Goal: Use online tool/utility: Use online tool/utility

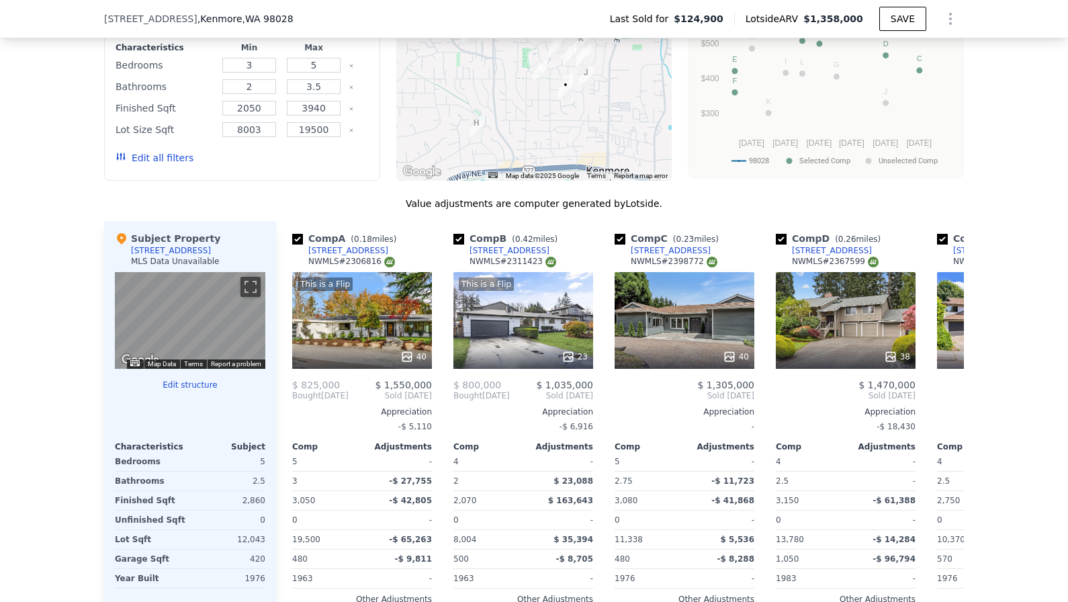
scroll to position [1127, 0]
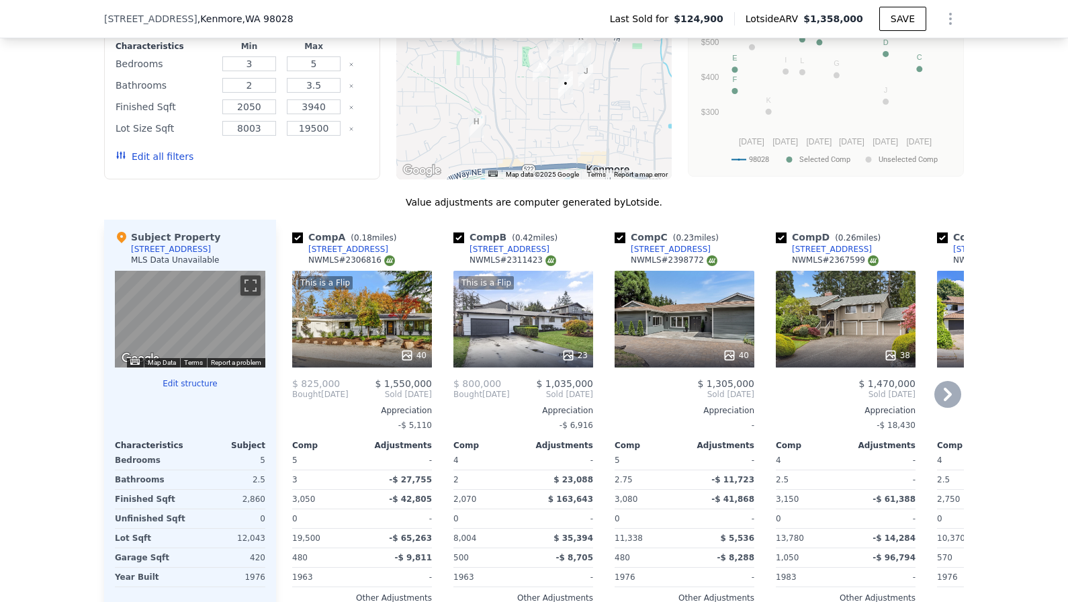
click at [382, 322] on div "This is a Flip 40" at bounding box center [362, 319] width 140 height 97
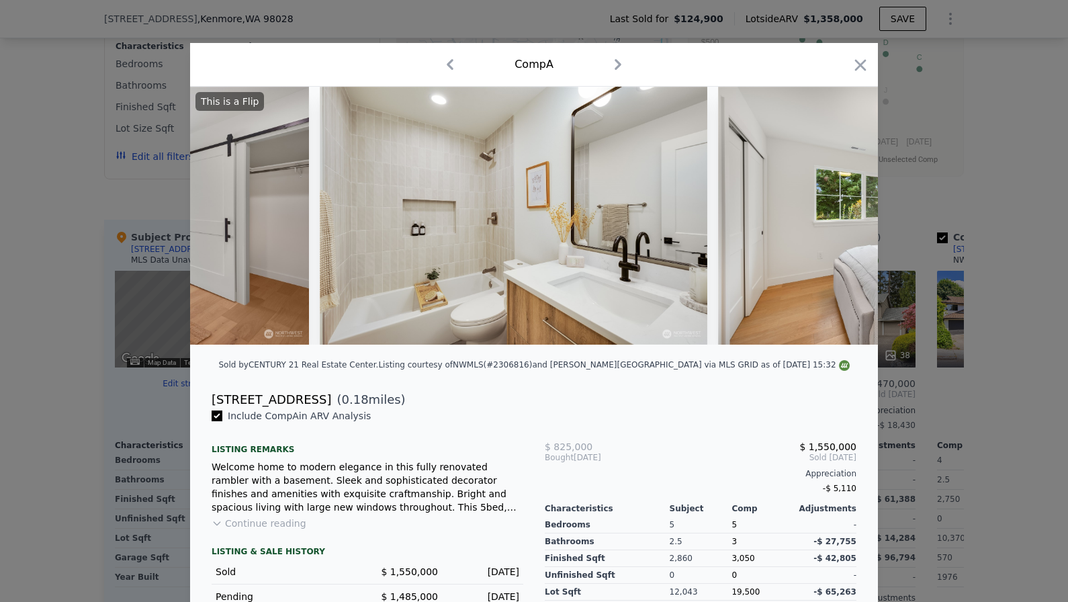
scroll to position [0, 8882]
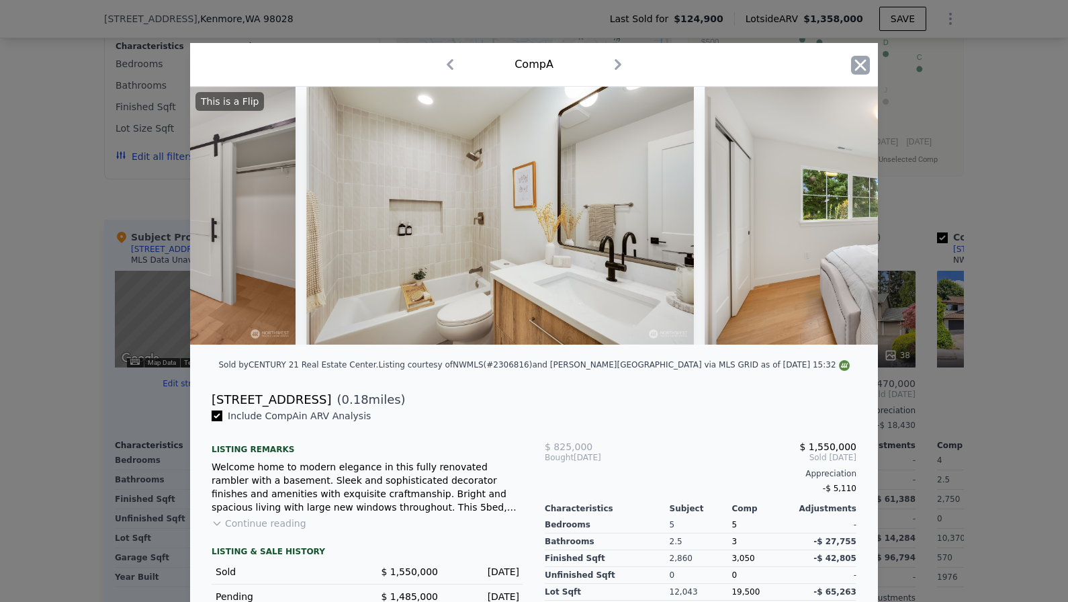
click at [866, 60] on icon "button" at bounding box center [860, 65] width 19 height 19
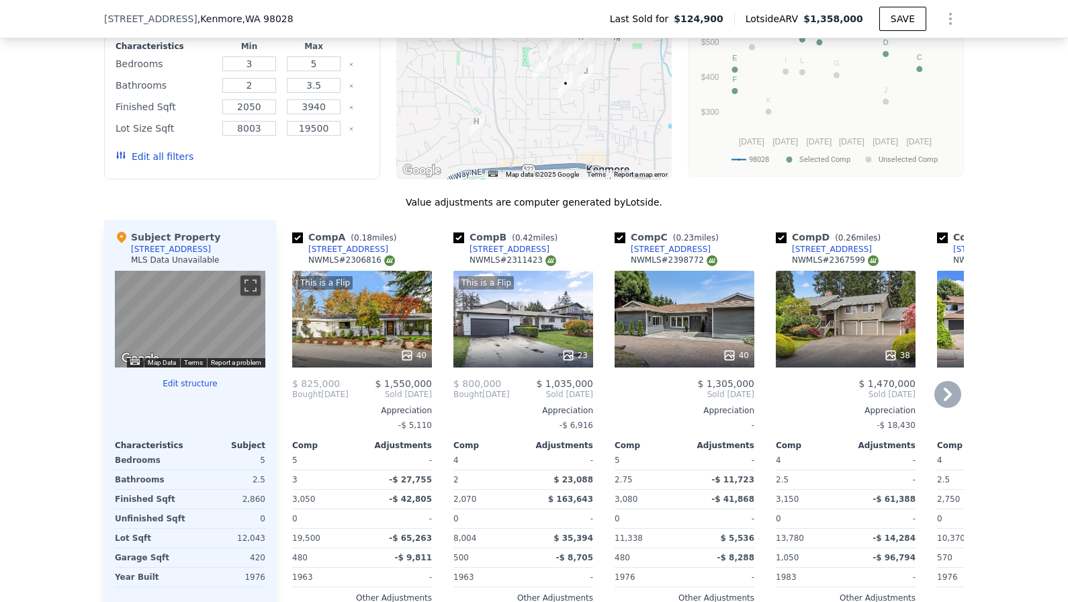
click at [585, 281] on div "This is a Flip" at bounding box center [523, 282] width 128 height 13
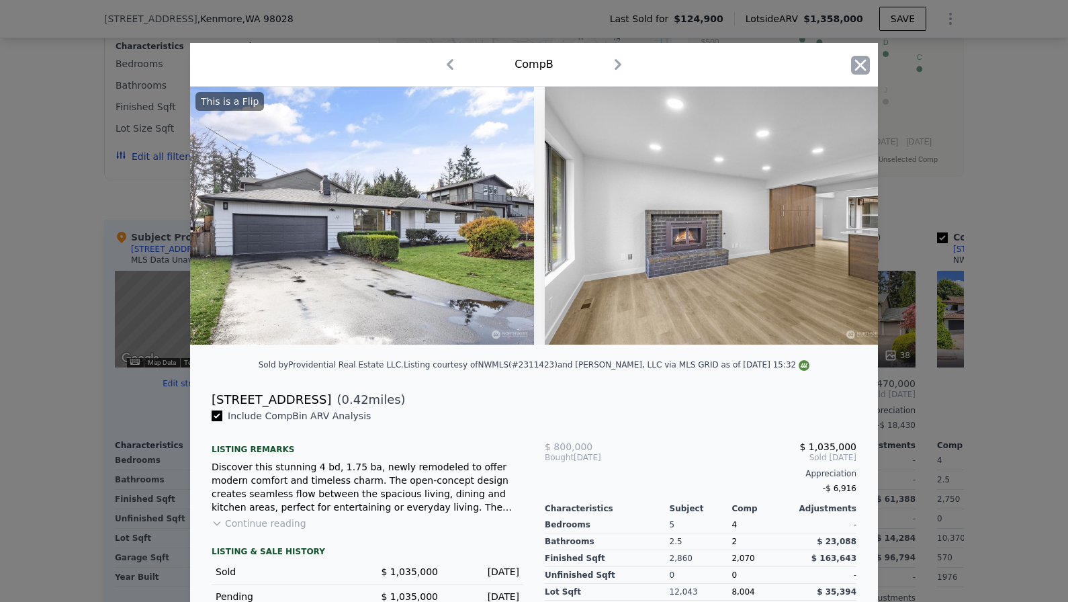
click at [852, 66] on icon "button" at bounding box center [860, 65] width 19 height 19
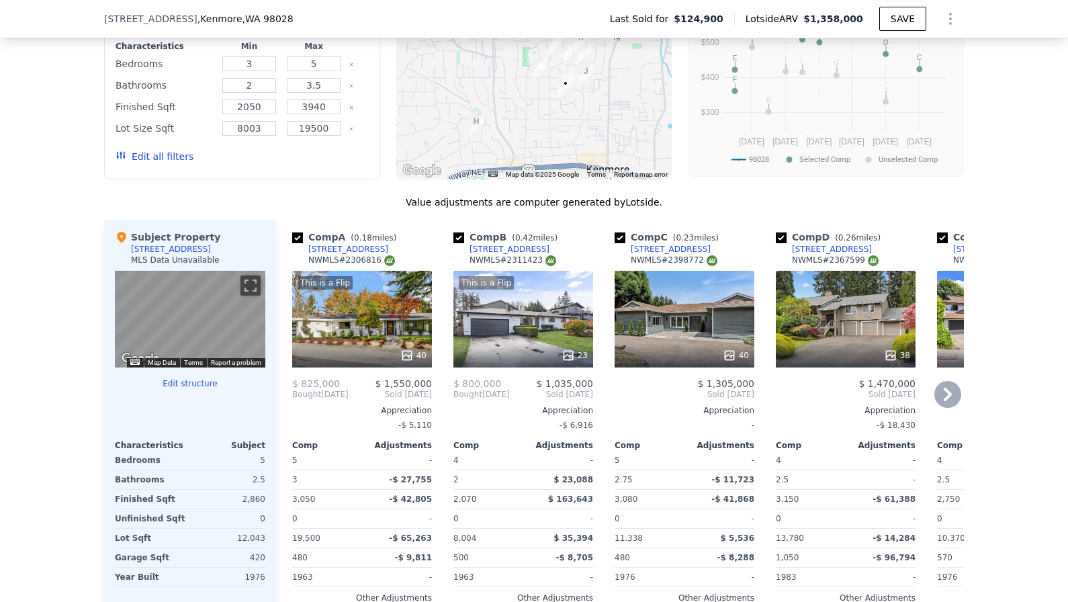
click at [461, 237] on input "checkbox" at bounding box center [458, 237] width 11 height 11
checkbox input "false"
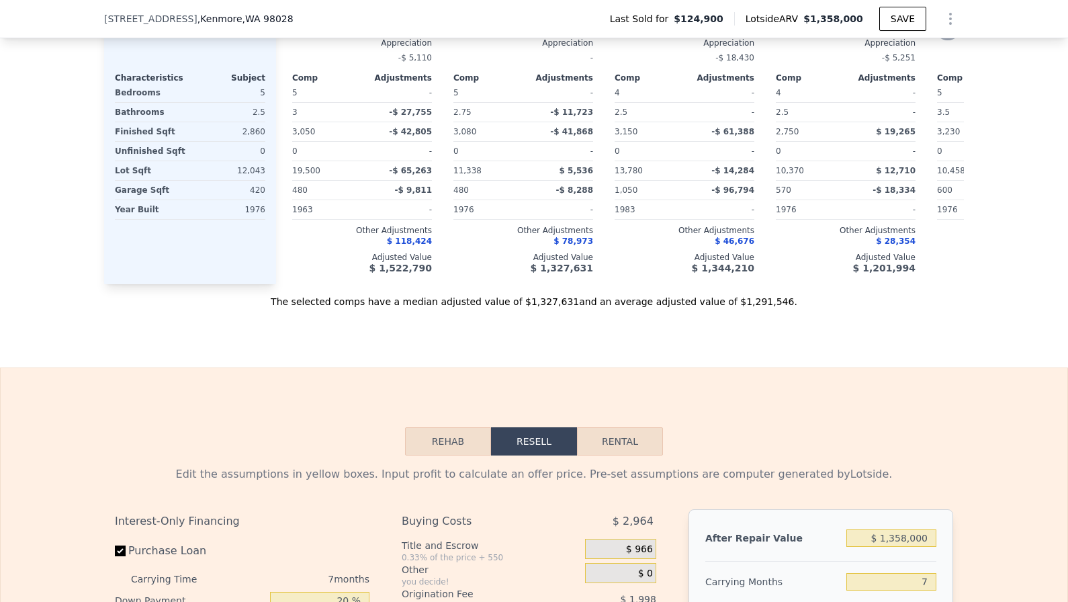
scroll to position [1710, 0]
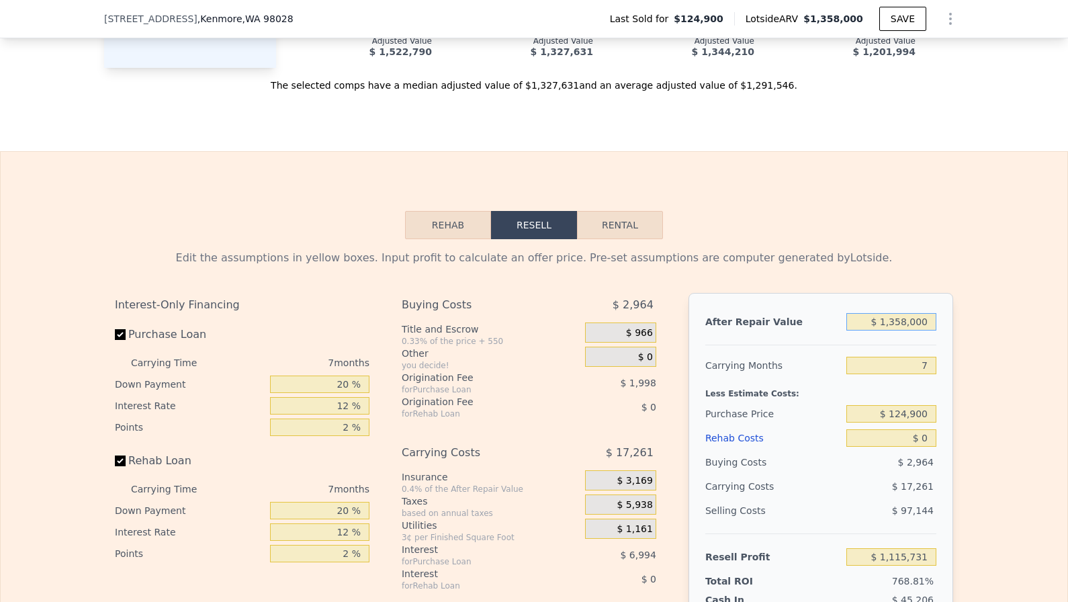
click at [919, 316] on input "$ 1,358,000" at bounding box center [891, 321] width 90 height 17
type input "$ 1"
type input "-$ 142,505"
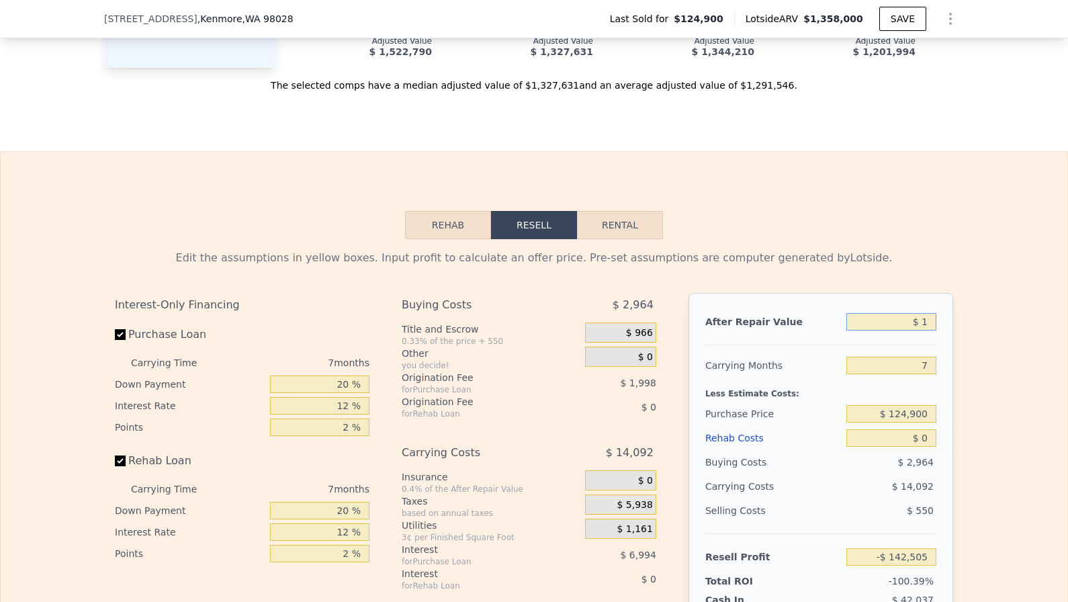
type input "$ 13"
type input "-$ 142,493"
type input "$ 1,375"
type input "-$ 141,231"
type input "$ 13,750"
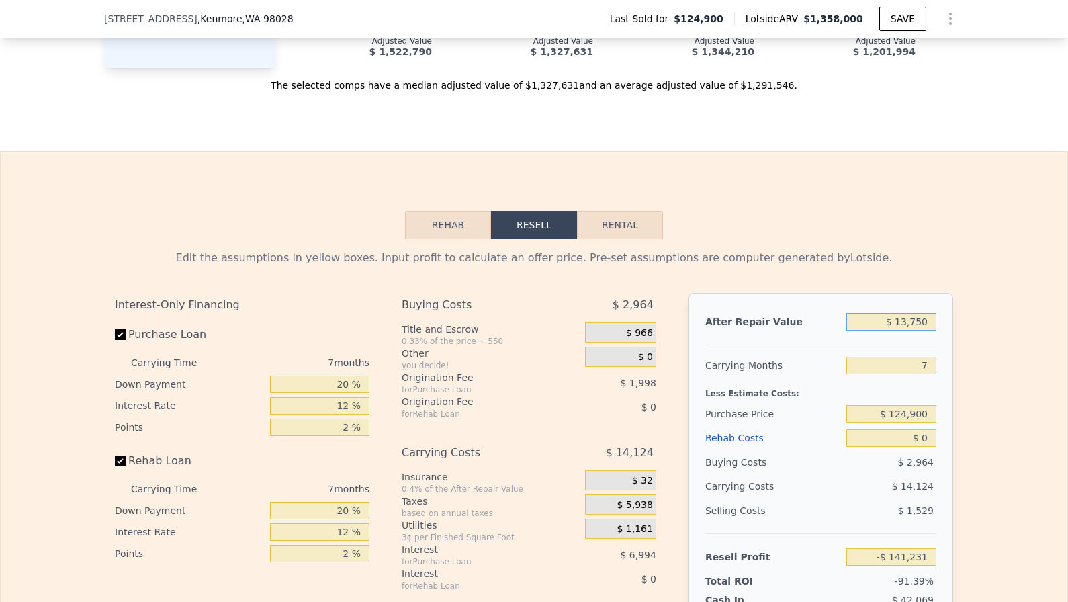
type input "-$ 129,767"
type input "$ 137,500"
type input "-$ 15,109"
type input "$ 1,375,000"
type input "$ 1,131,482"
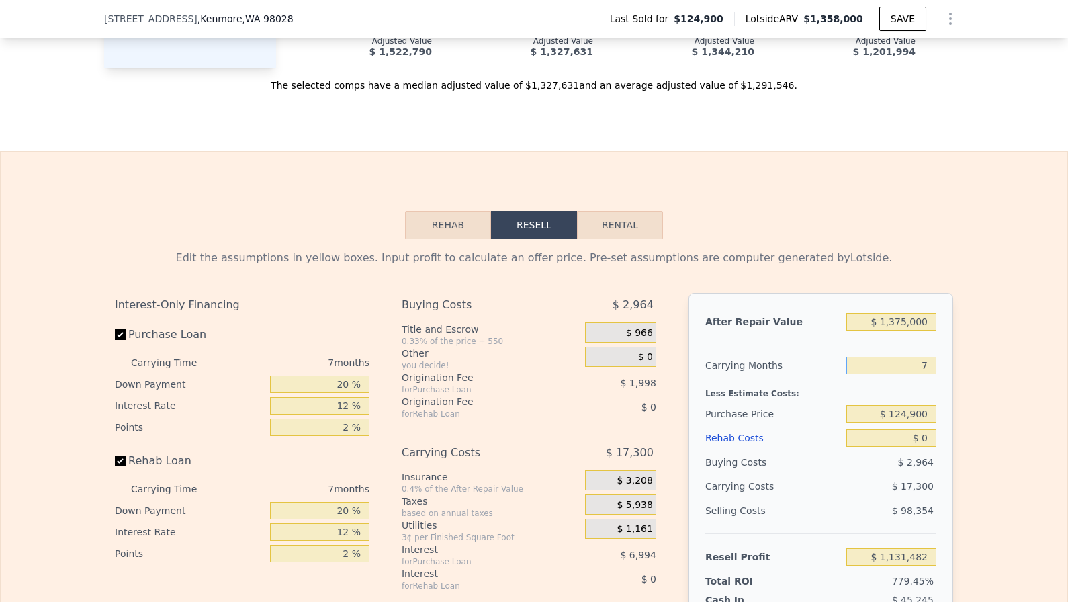
type input "6"
type input "$ 1,133,953"
type input "6"
type input "$ 1,000,000"
type input "$ 199,931"
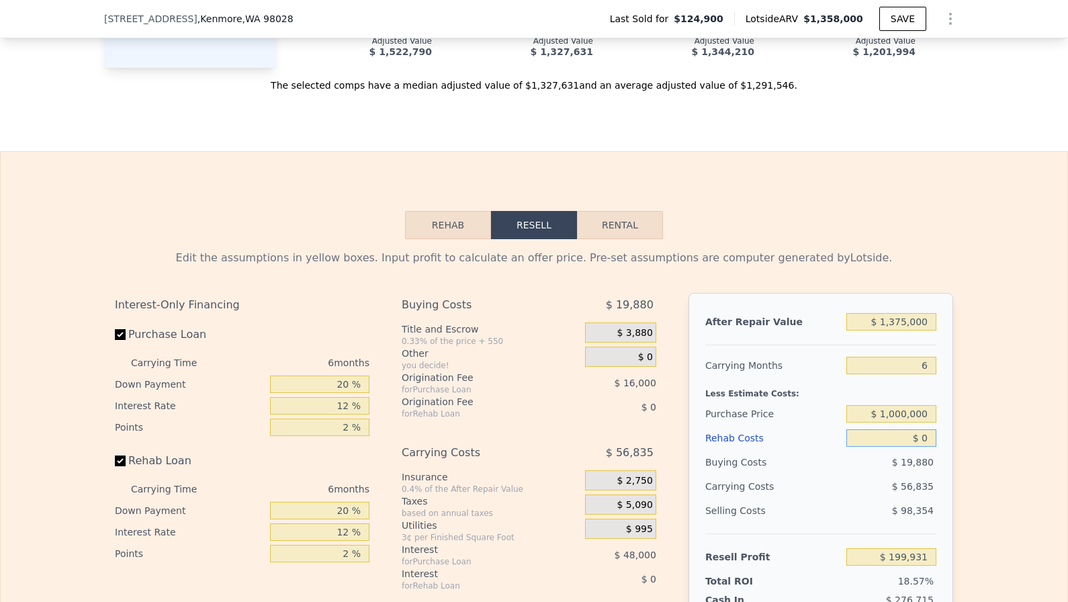
type input "$ 1"
type input "$ 199,930"
type input "$ 15"
type input "$ 199,916"
type input "$ 150"
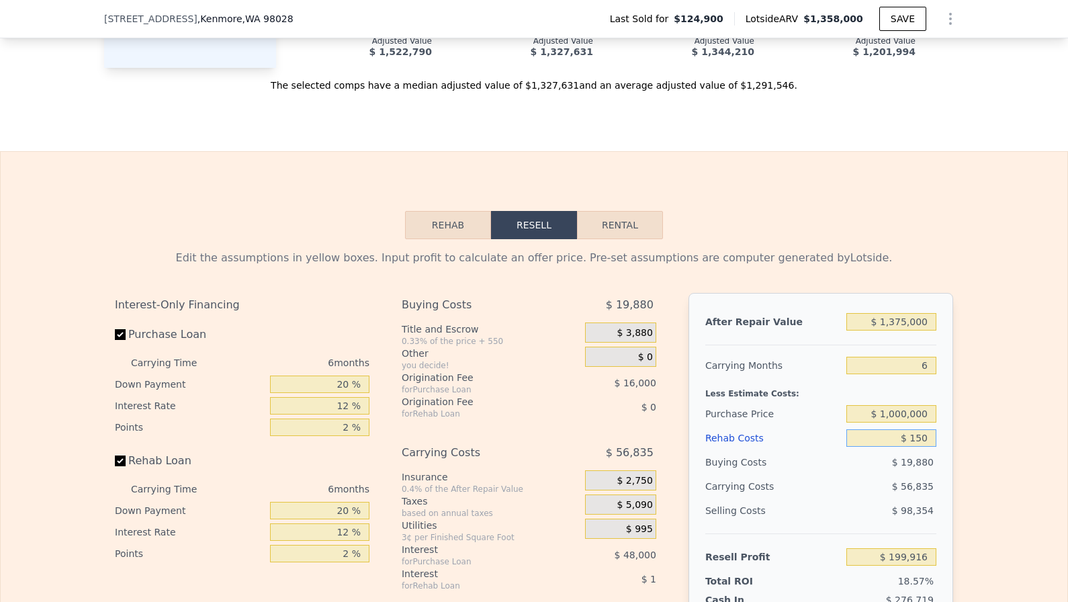
type input "$ 199,773"
type input "$ 1,500"
type input "$ 198,335"
type input "$ 15,000"
type input "$ 183,971"
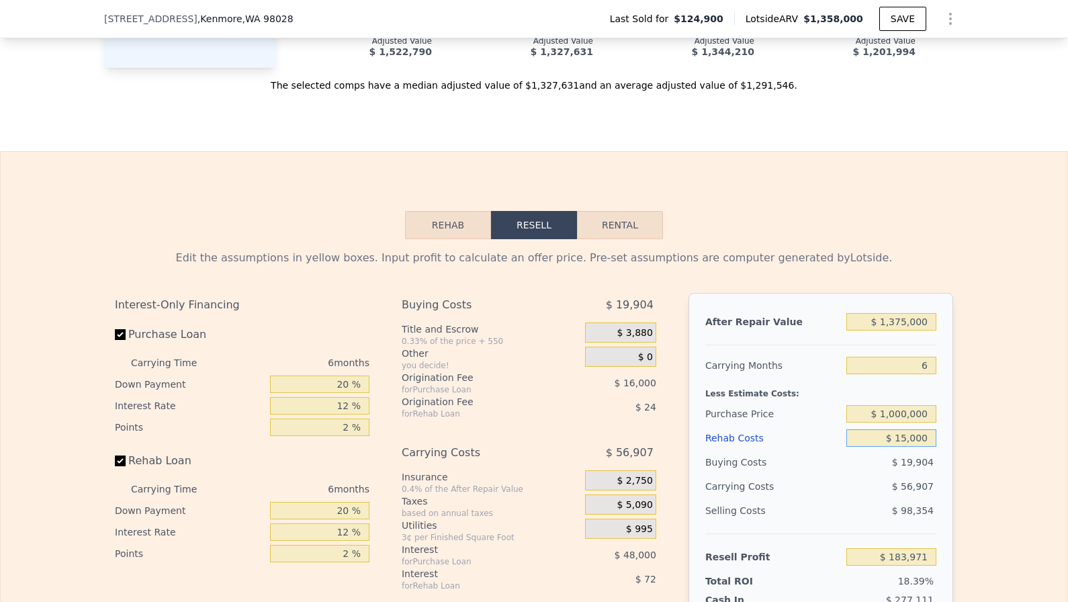
type input "$ 150,000"
type input "$ 40,331"
type input "$ 1,500,000"
type input "-$ 1,396,069"
type input "$ 150,000"
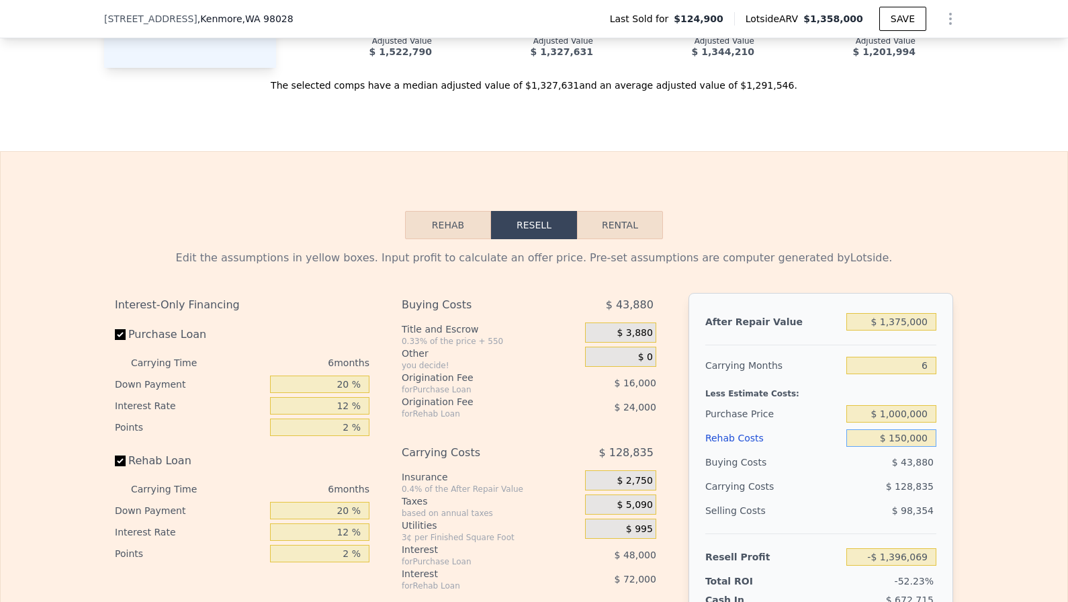
type input "$ 40,331"
click at [316, 387] on input "20 %" at bounding box center [319, 383] width 99 height 17
type input "1 %"
type input "$ 25,131"
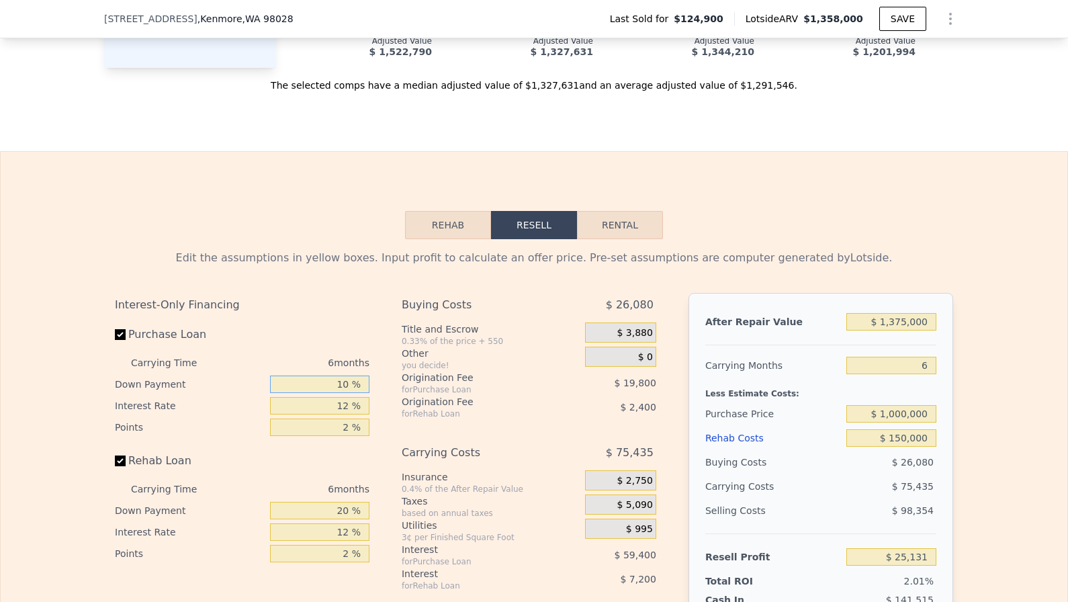
type input "10 %"
type input "$ 32,331"
type input "1 %"
type input "$ 81,831"
type input "10 %"
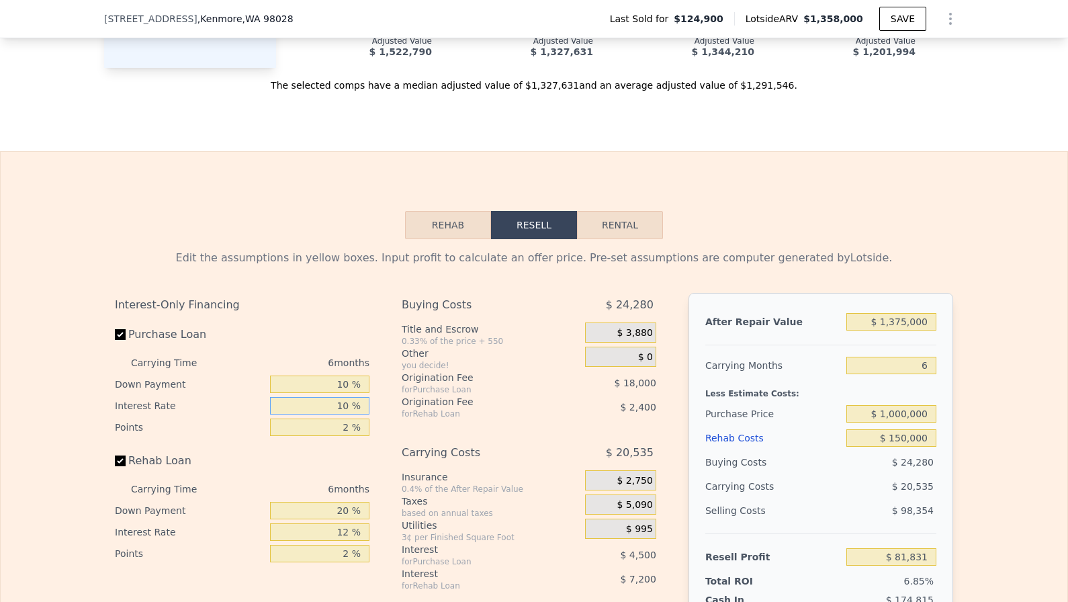
type input "$ 41,331"
type input "10 %"
type input "1 %"
type input "$ 50,331"
type input "1 %"
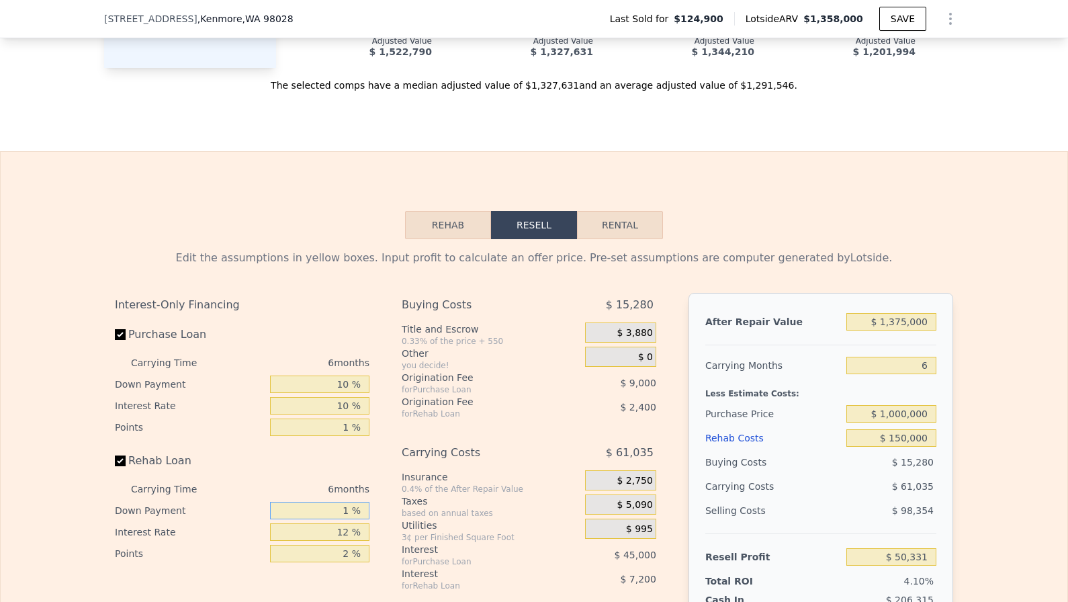
type input "$ 48,051"
type input "10 %"
type input "$ 49,131"
type input "10 %"
type input "1 %"
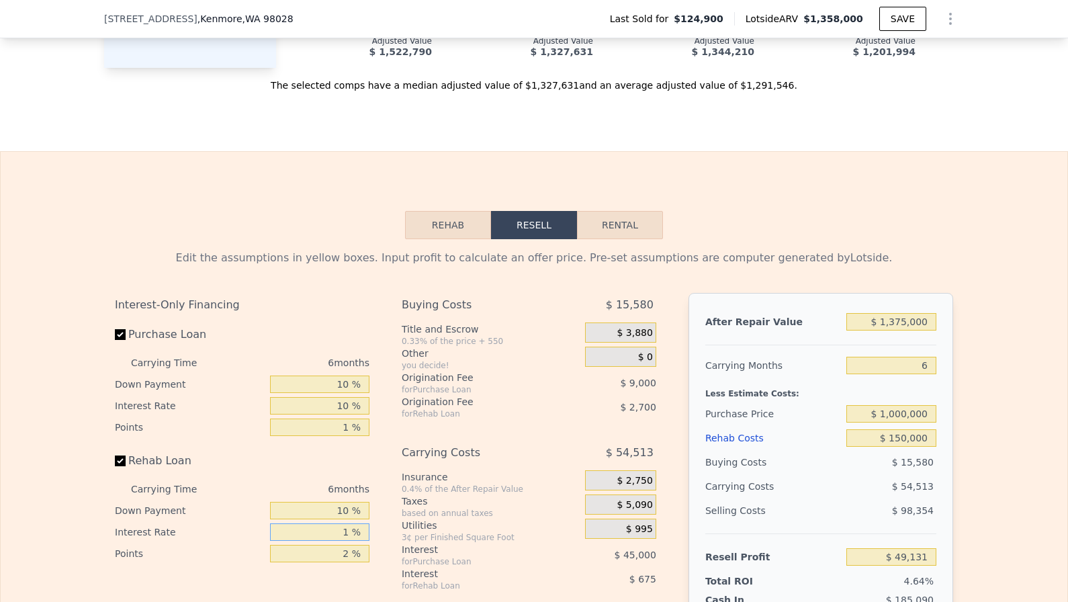
type input "$ 56,553"
type input "11 %"
type input "$ 49,803"
type input "1 %"
type input "$ 56,553"
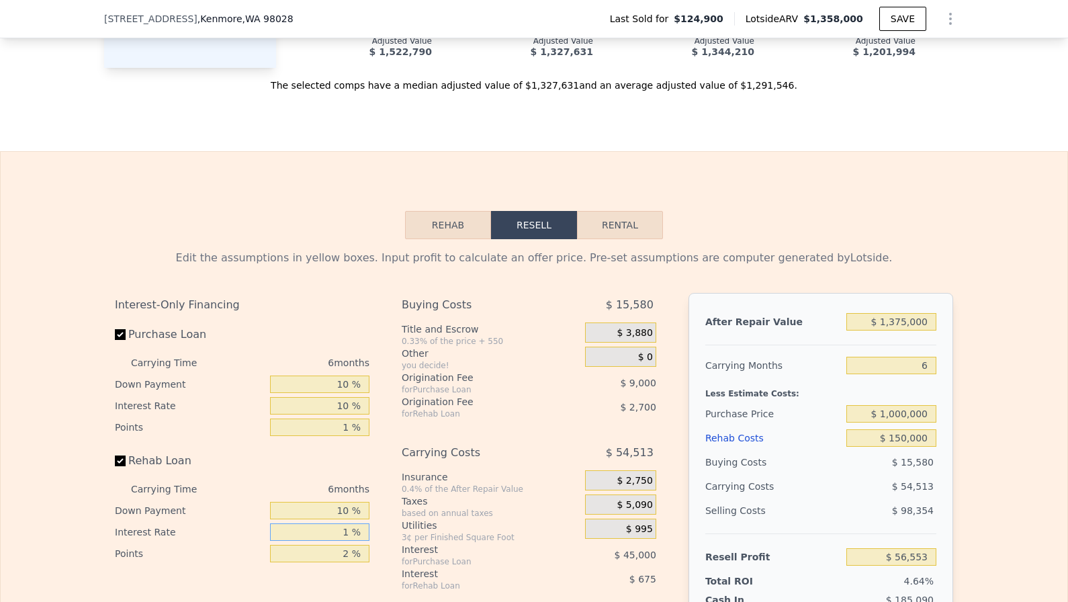
type input "10 %"
type input "$ 50,481"
type input "10 %"
type input "1 %"
type input "$ 51,831"
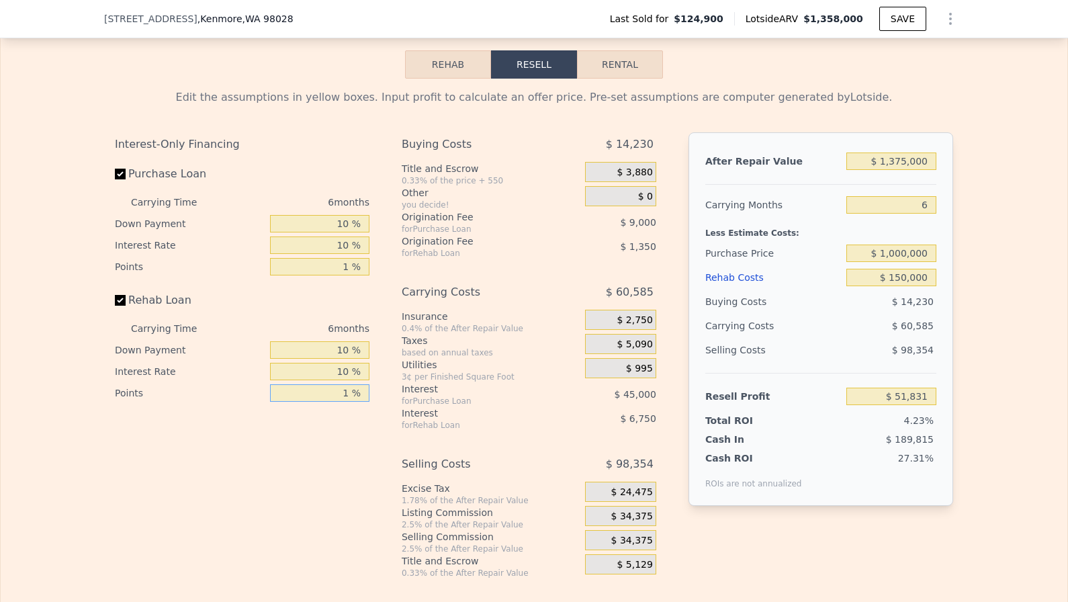
scroll to position [1883, 0]
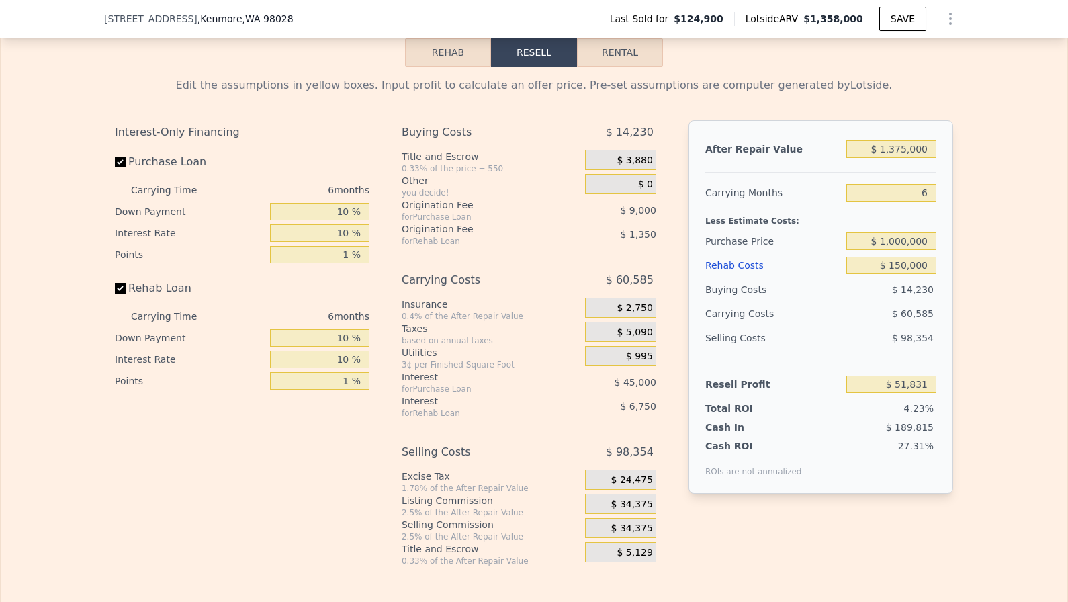
click at [636, 499] on span "$ 34,375" at bounding box center [632, 504] width 42 height 12
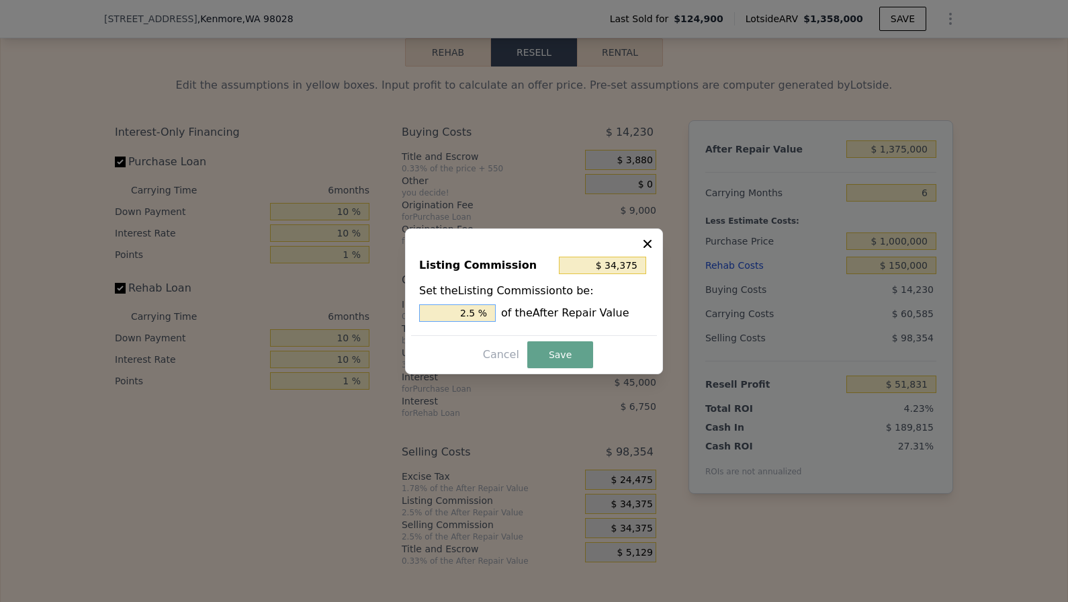
click at [446, 316] on input "2.5 %" at bounding box center [457, 312] width 77 height 17
type input "$ 0"
type input "0 %"
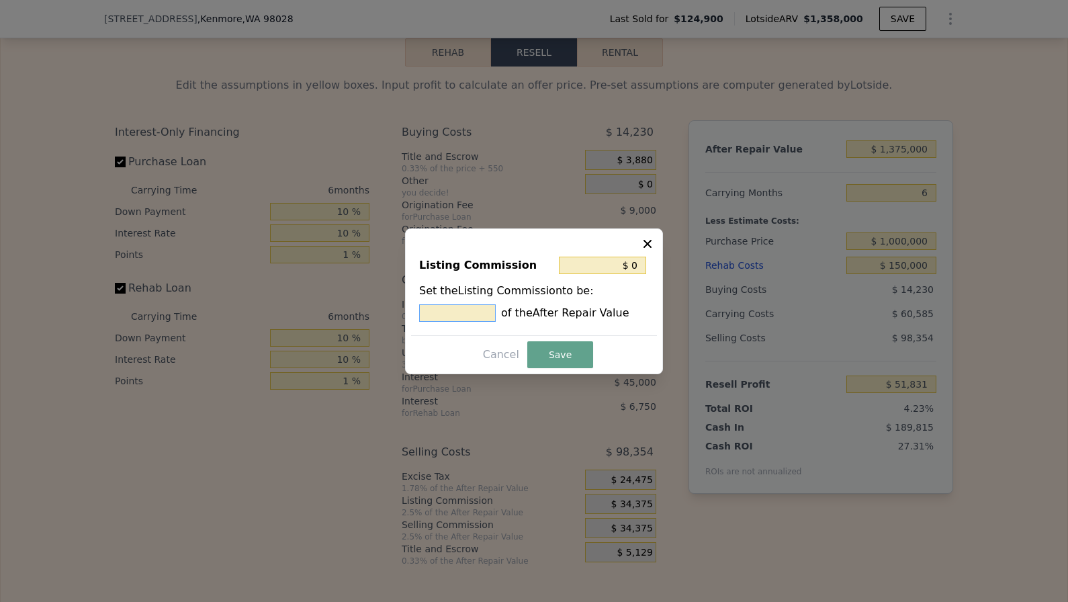
type input "$ 13,750"
type input "1 %"
click at [556, 361] on button "Save" at bounding box center [560, 354] width 66 height 27
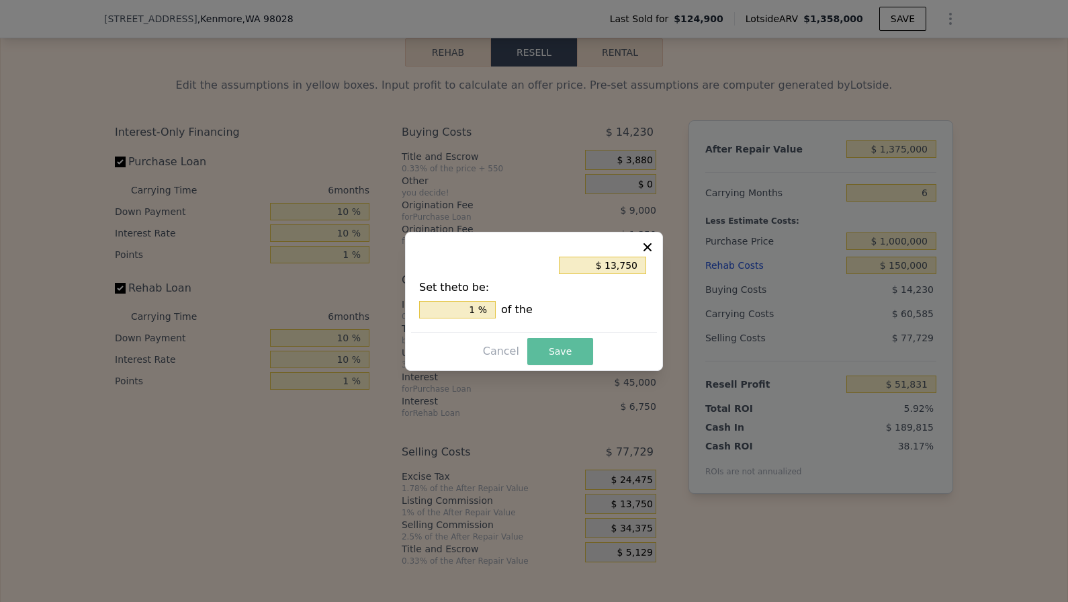
type input "$ 72,456"
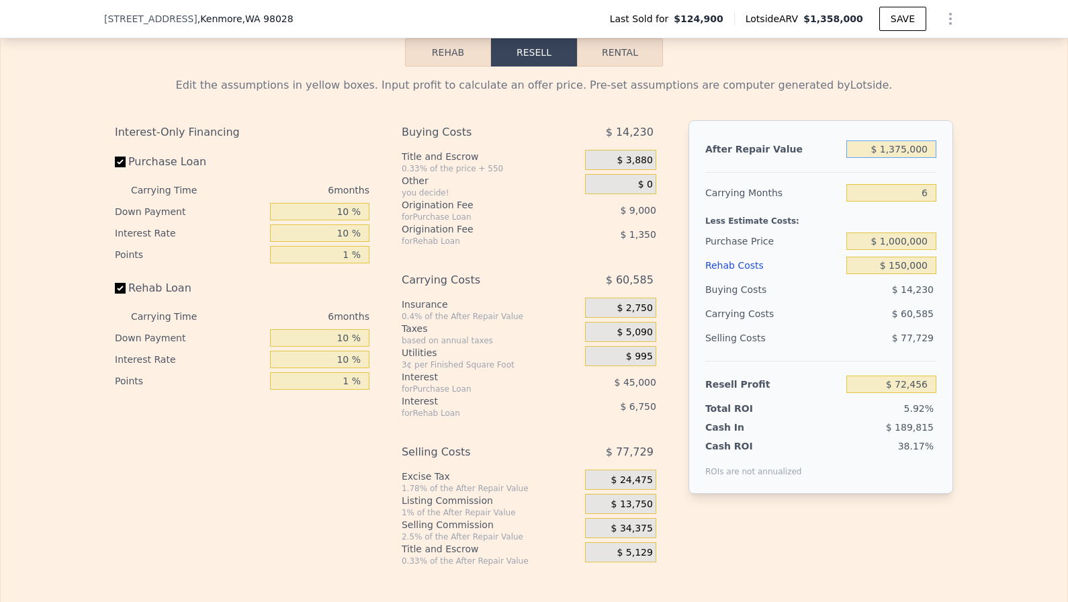
click at [897, 148] on input "$ 1,375,000" at bounding box center [891, 148] width 90 height 17
type input "$ 1,475,000"
type input "$ 166,643"
click at [898, 244] on input "$ 1,000,000" at bounding box center [891, 240] width 90 height 17
type input "$ 900,000"
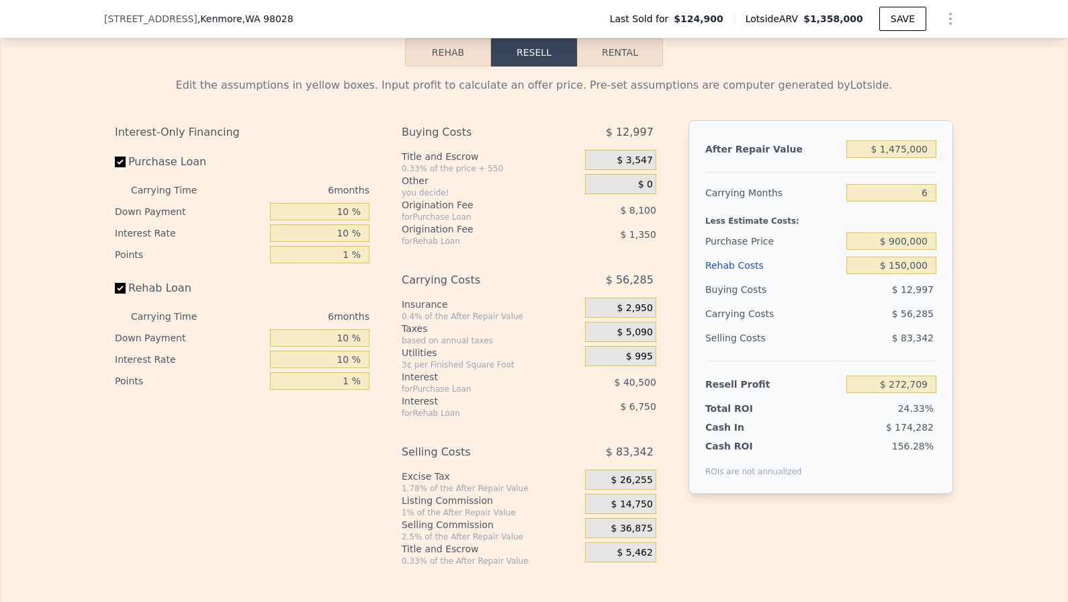
type input "$ 272,376"
click at [966, 306] on div "Edit the assumptions in yellow boxes. Input profit to calculate an offer price.…" at bounding box center [534, 316] width 1066 height 500
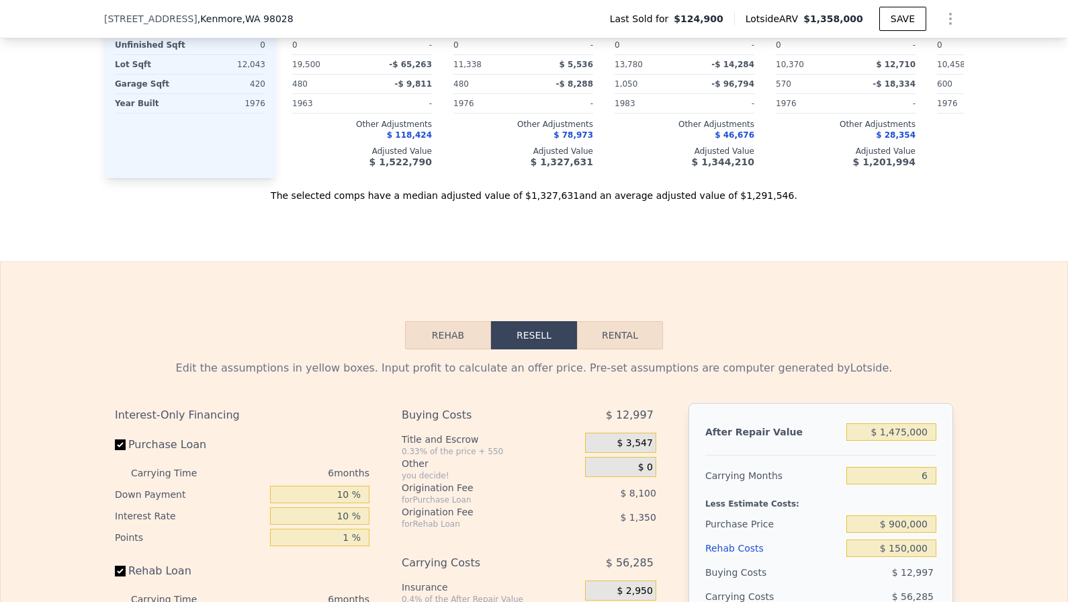
scroll to position [1690, 0]
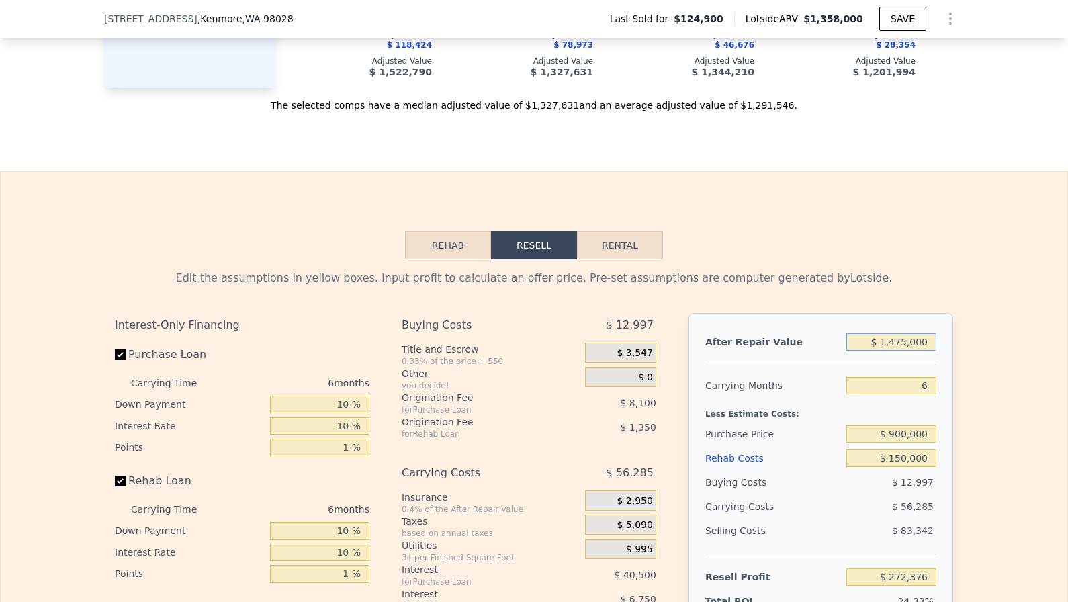
click at [903, 343] on input "$ 1,475,000" at bounding box center [891, 341] width 90 height 17
type input "$ 145,000"
type input "-$ 980,311"
type input "$ 15,000"
type input "-$ 1,102,754"
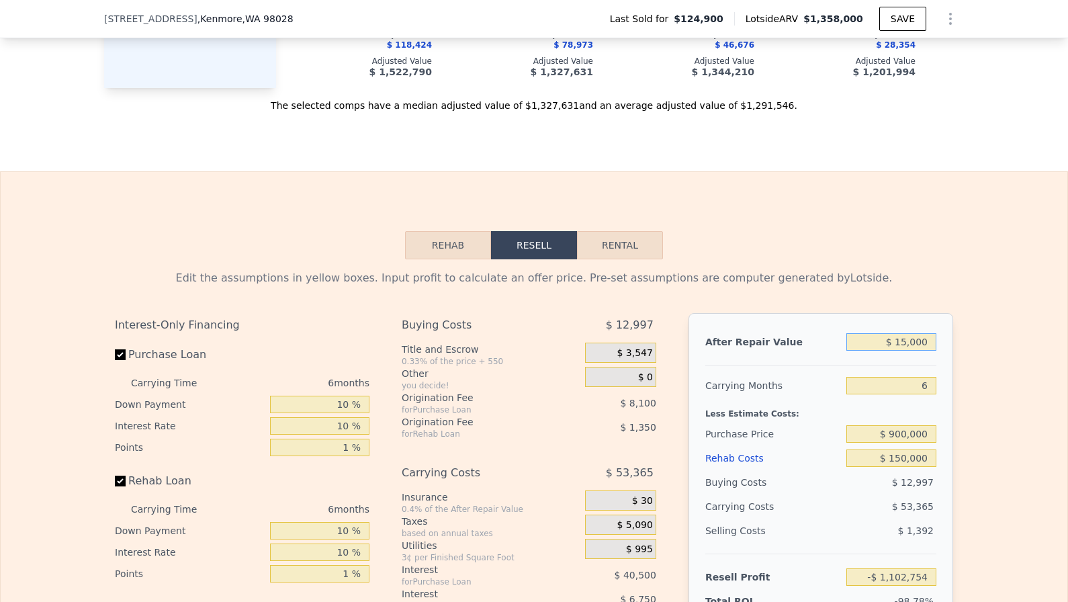
type input "$ 155,000"
type input "-$ 970,892"
type input "$ 1,550,000"
type input "$ 343,016"
click at [963, 296] on div "Edit the assumptions in yellow boxes. Input profit to calculate an offer price.…" at bounding box center [534, 509] width 1066 height 500
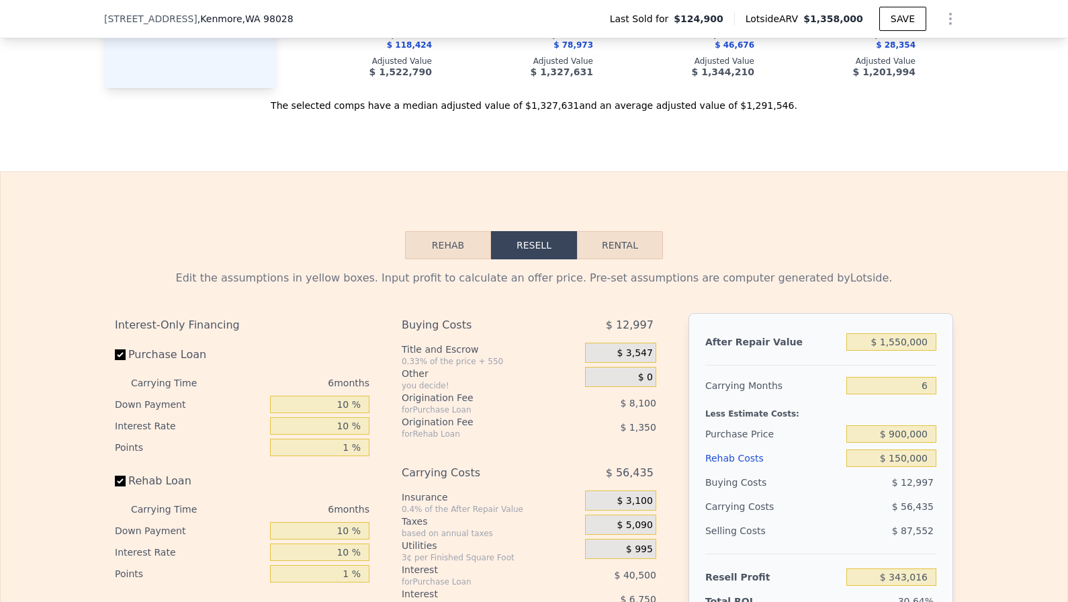
scroll to position [1835, 0]
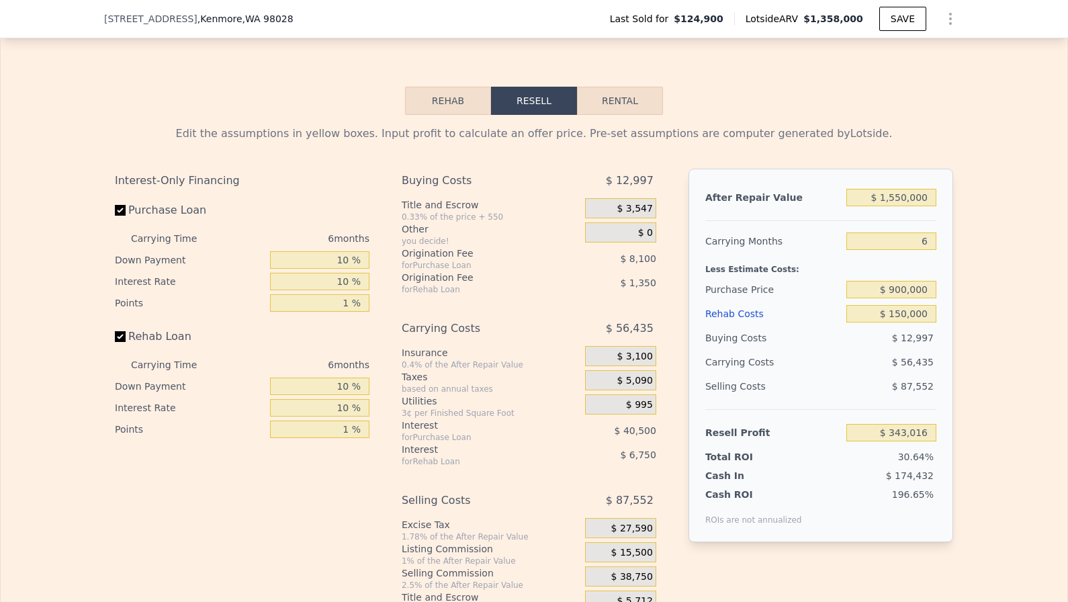
type input "$ 1,358,000"
type input "7"
type input "$ 0"
type input "$ 1,115,731"
checkbox input "true"
